Goal: Find specific page/section: Find specific page/section

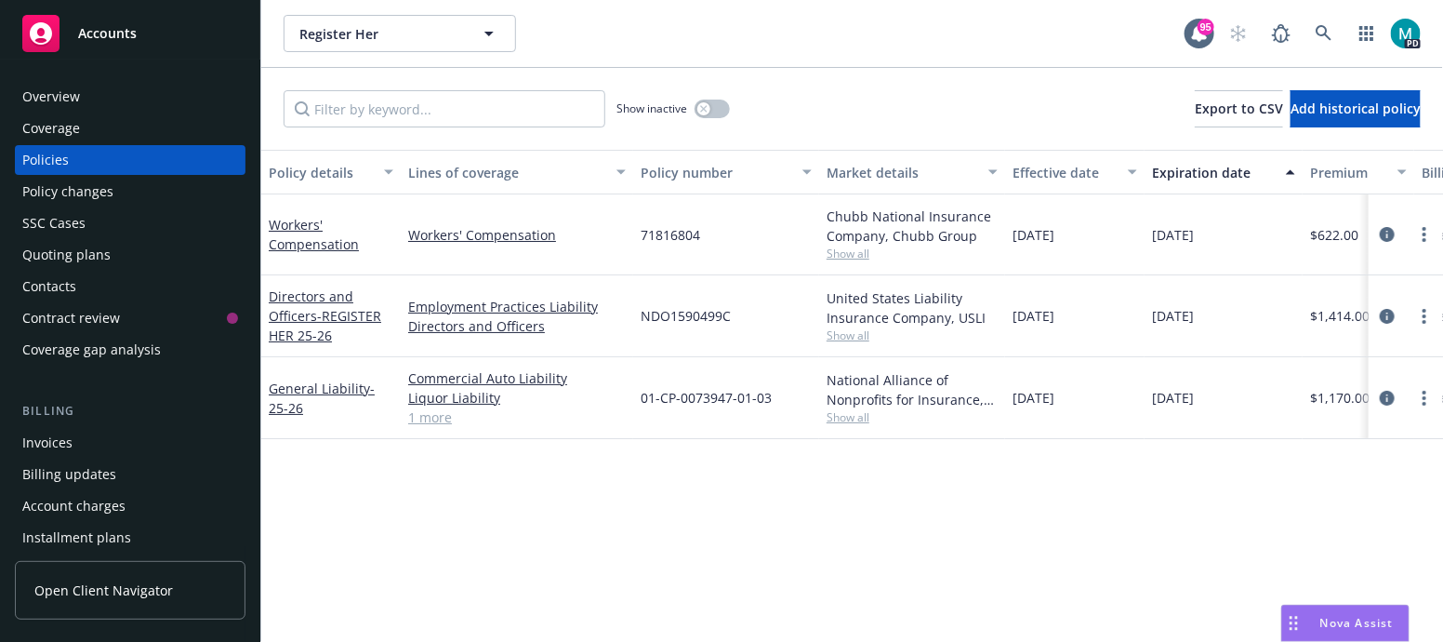
click at [104, 39] on span "Accounts" at bounding box center [107, 33] width 59 height 15
